Goal: Task Accomplishment & Management: Use online tool/utility

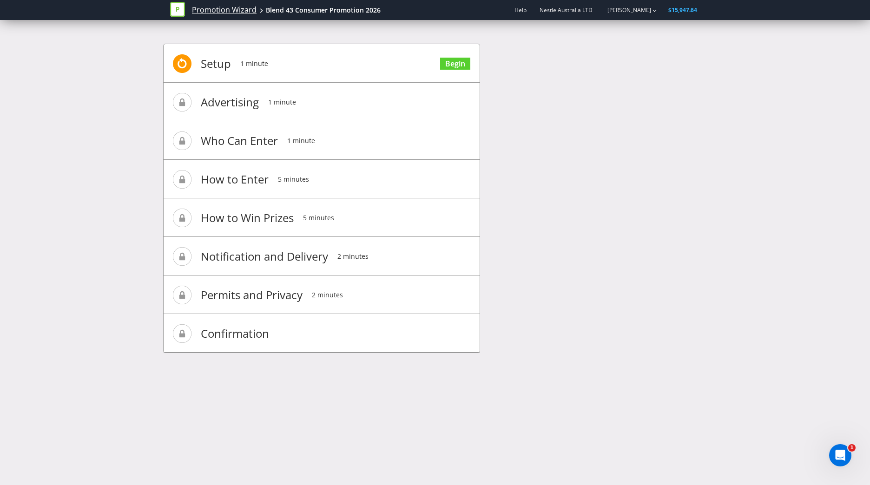
click at [214, 15] on link "Promotion Wizard" at bounding box center [224, 10] width 65 height 11
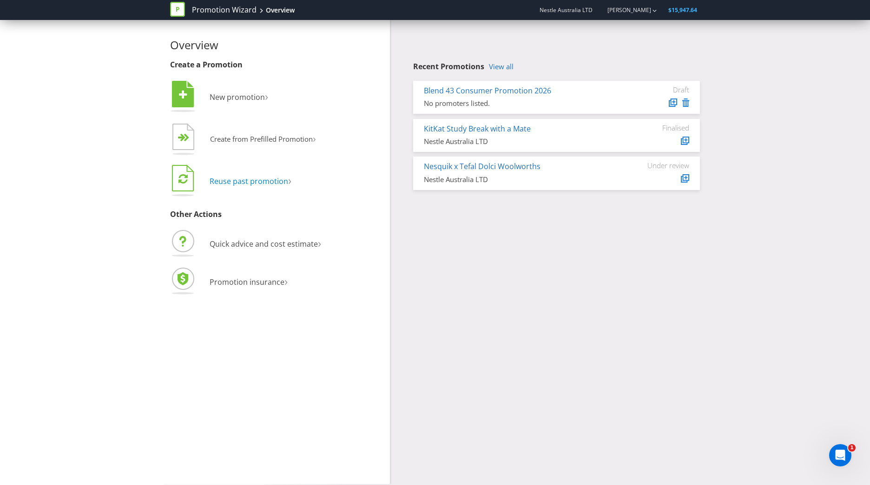
click at [265, 181] on span "Reuse past promotion" at bounding box center [249, 181] width 79 height 10
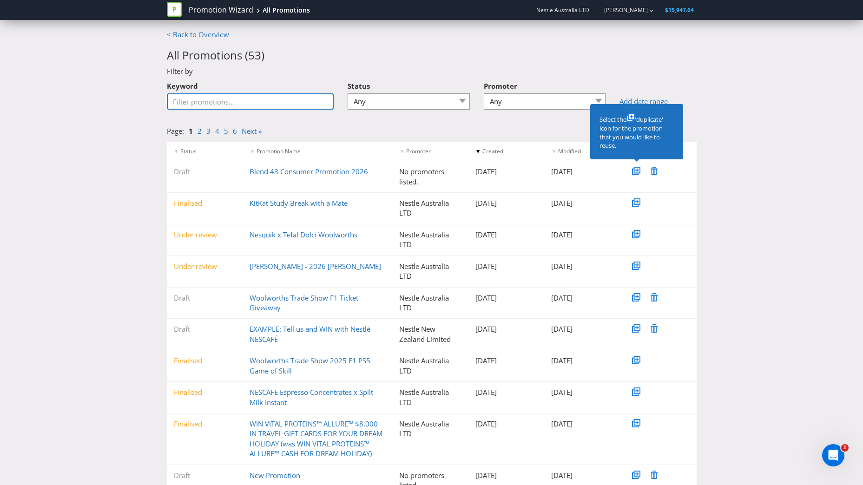
click at [277, 108] on input "Keyword" at bounding box center [250, 101] width 167 height 16
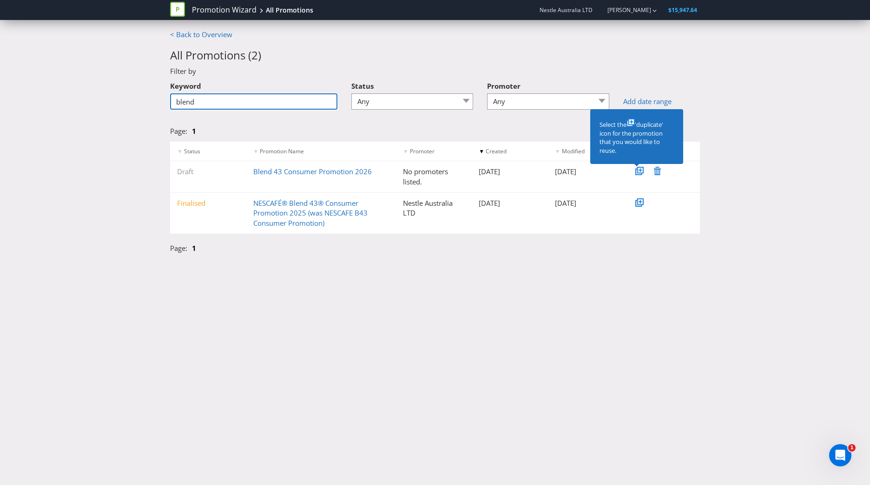
type input "blend"
click at [635, 204] on icon at bounding box center [639, 203] width 8 height 8
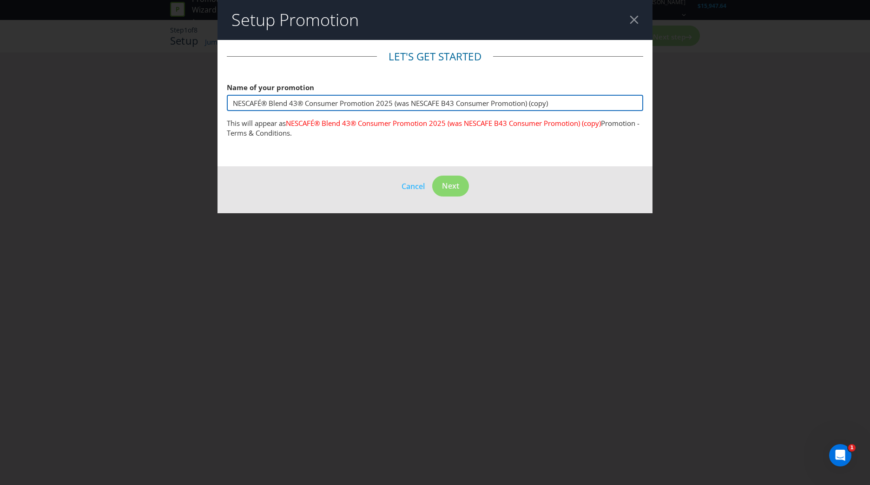
click at [551, 99] on input "NESCAFÉ® Blend 43® Consumer Promotion 2025 (was NESCAFE B43 Consumer Promotion)…" at bounding box center [435, 103] width 417 height 16
drag, startPoint x: 554, startPoint y: 107, endPoint x: 394, endPoint y: 112, distance: 160.4
click at [394, 112] on div "Name of your promotion NESCAFÉ® Blend 43® Consumer Promotion 2025 (was NESCAFE …" at bounding box center [435, 94] width 417 height 33
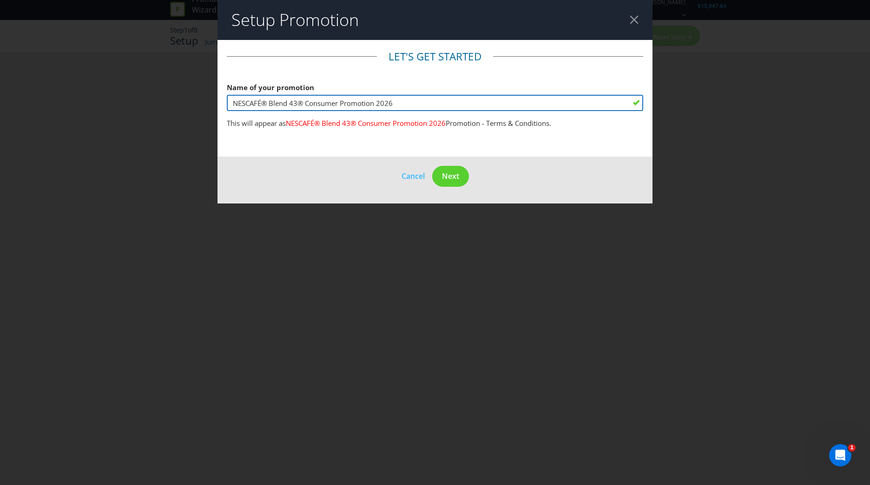
type input "NESCAFÉ® Blend 43® Consumer Promotion 2026"
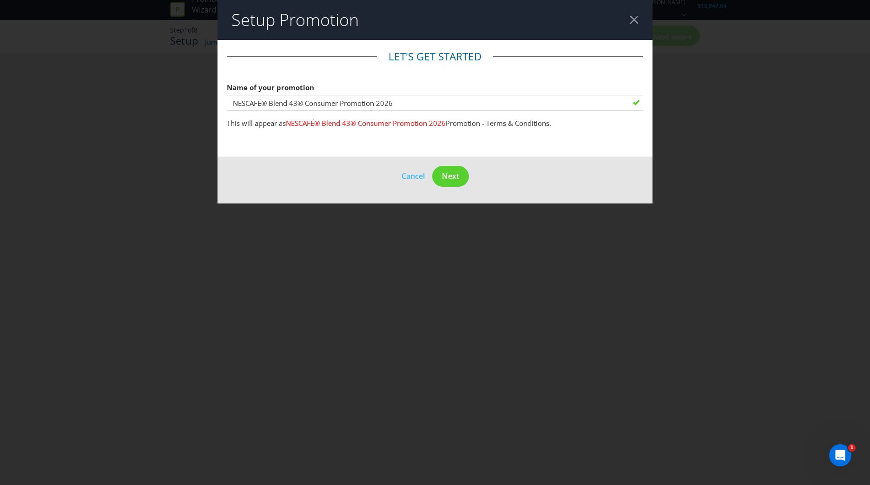
click at [429, 146] on main "Let's get started Name of your promotion NESCAFÉ® Blend 43® Consumer Promotion …" at bounding box center [435, 98] width 435 height 117
click at [447, 176] on span "Next" at bounding box center [450, 176] width 17 height 10
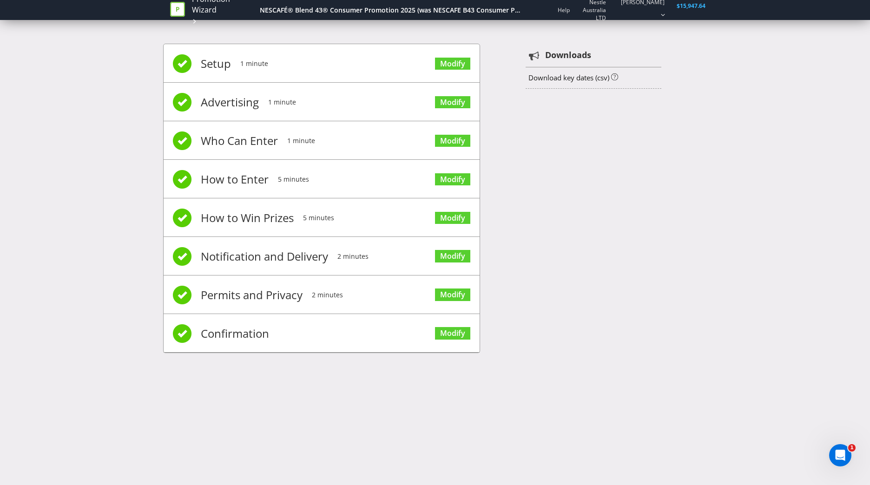
click at [531, 99] on div "Setup 1 minute Modify Advertising 1 minute Modify Who Can Enter 1 minute Modify…" at bounding box center [435, 203] width 544 height 347
